Goal: Information Seeking & Learning: Learn about a topic

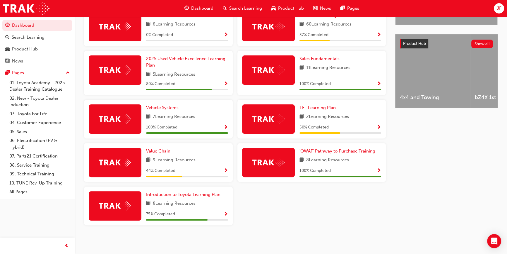
scroll to position [134, 0]
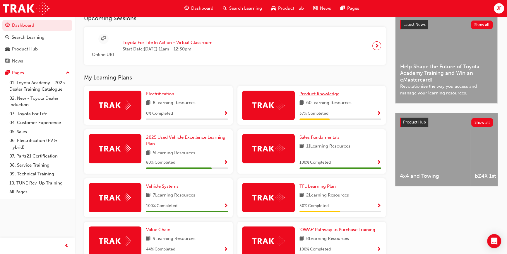
click at [325, 96] on span "Product Knowledge" at bounding box center [320, 93] width 40 height 5
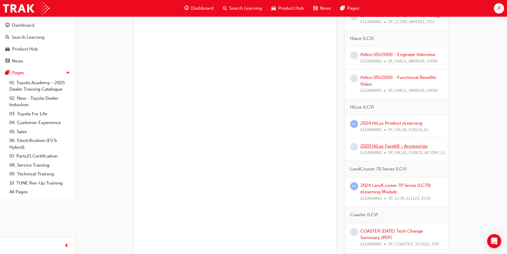
scroll to position [757, 0]
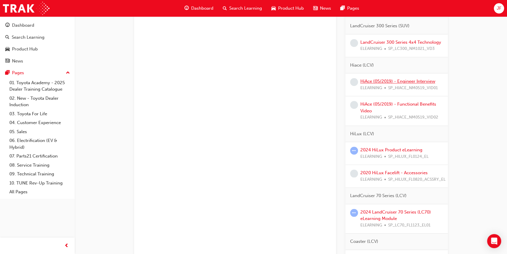
click at [398, 84] on link "HiAce (05/2019) - Engineer Interview" at bounding box center [398, 80] width 75 height 5
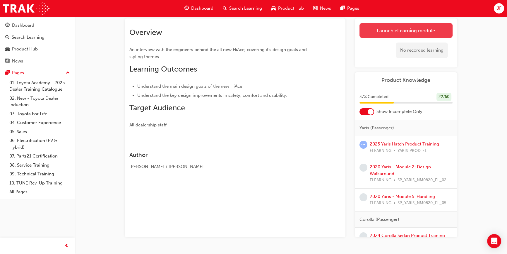
scroll to position [50, 0]
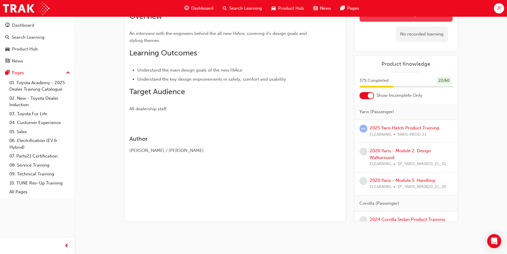
click at [398, 33] on div "No recorded learning" at bounding box center [422, 34] width 52 height 16
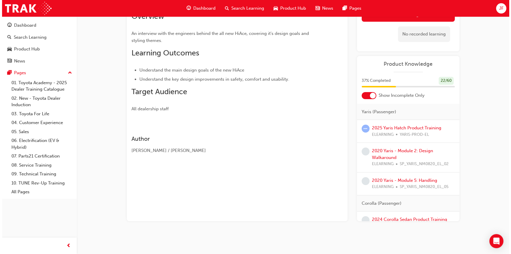
scroll to position [0, 0]
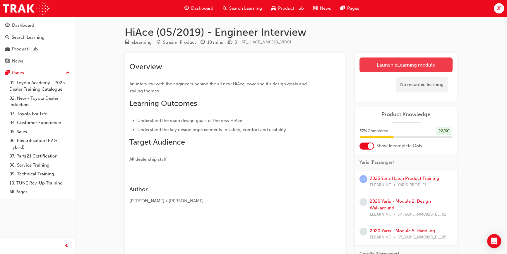
click at [388, 67] on link "Launch eLearning module" at bounding box center [406, 64] width 93 height 15
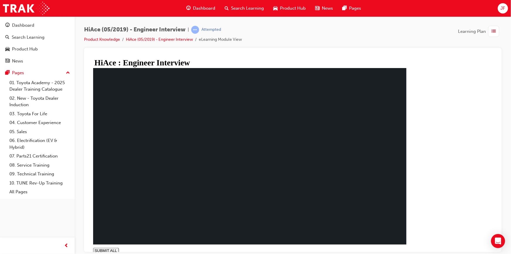
drag, startPoint x: 185, startPoint y: 246, endPoint x: 134, endPoint y: 237, distance: 50.8
drag, startPoint x: 218, startPoint y: 170, endPoint x: 221, endPoint y: 170, distance: 3.3
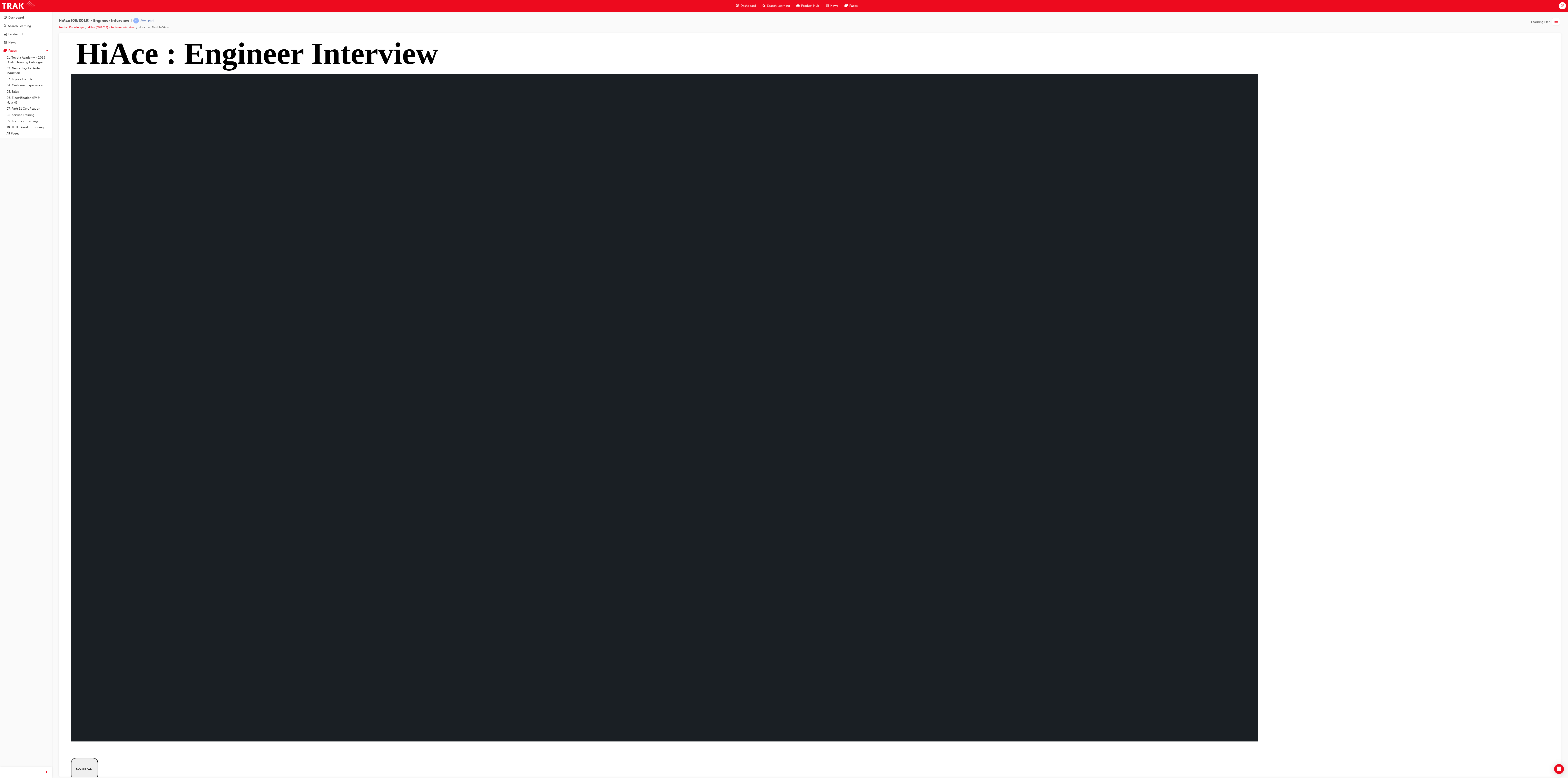
type input "1"
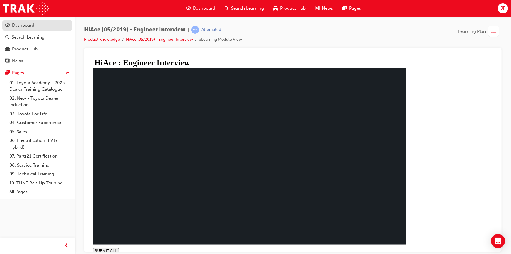
click at [19, 24] on div "Dashboard" at bounding box center [23, 25] width 22 height 7
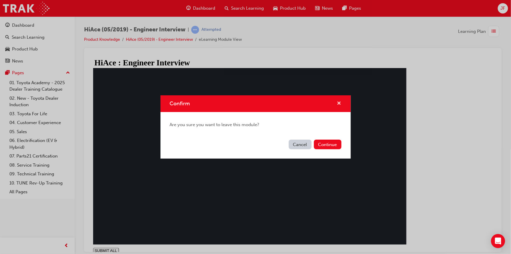
click at [340, 105] on span "cross-icon" at bounding box center [339, 103] width 4 height 5
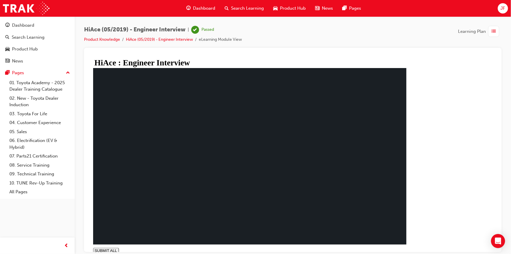
click at [37, 25] on div "Dashboard" at bounding box center [37, 25] width 64 height 7
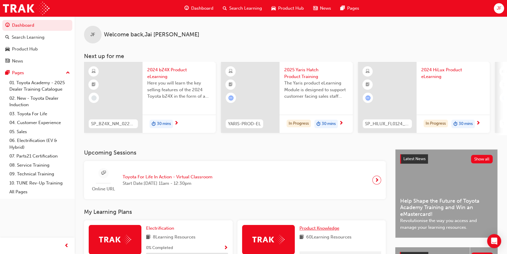
click at [338, 230] on span "Product Knowledge" at bounding box center [320, 227] width 40 height 5
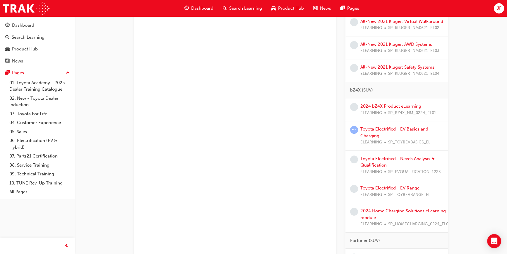
scroll to position [692, 0]
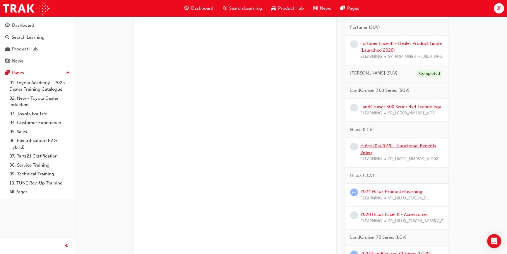
click at [392, 151] on link "HiAce (05/2019) - Functional Benefits Video" at bounding box center [399, 149] width 76 height 12
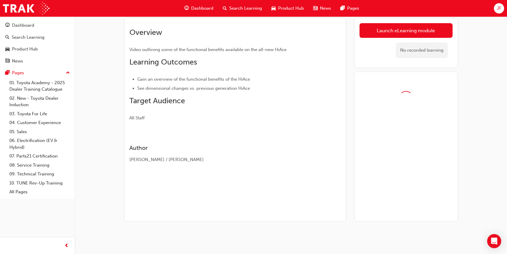
scroll to position [50, 0]
